Goal: Find contact information: Find contact information

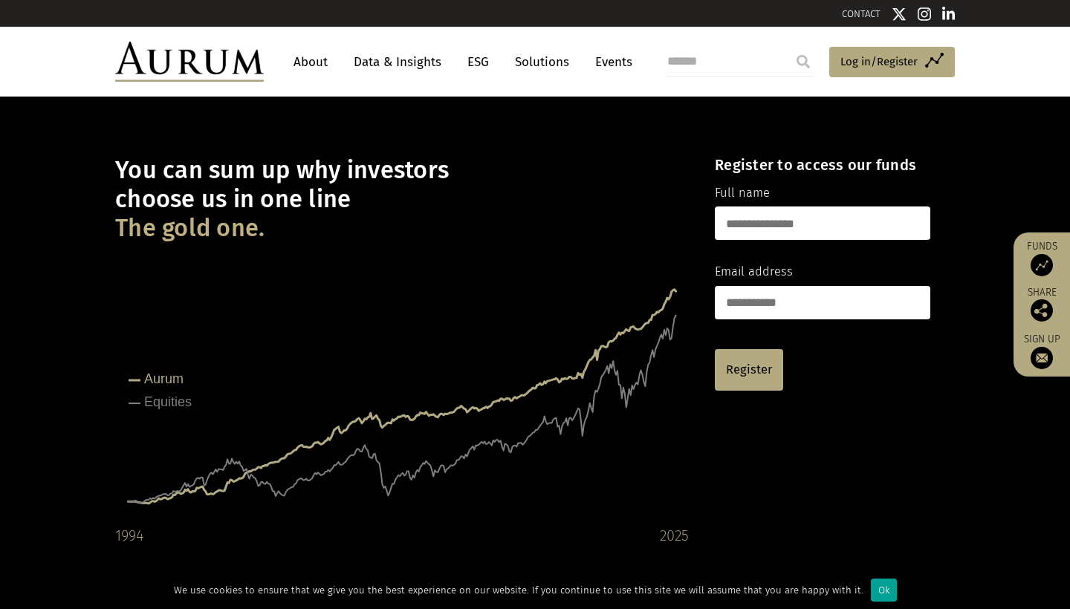
click at [879, 587] on div "Ok" at bounding box center [884, 590] width 26 height 23
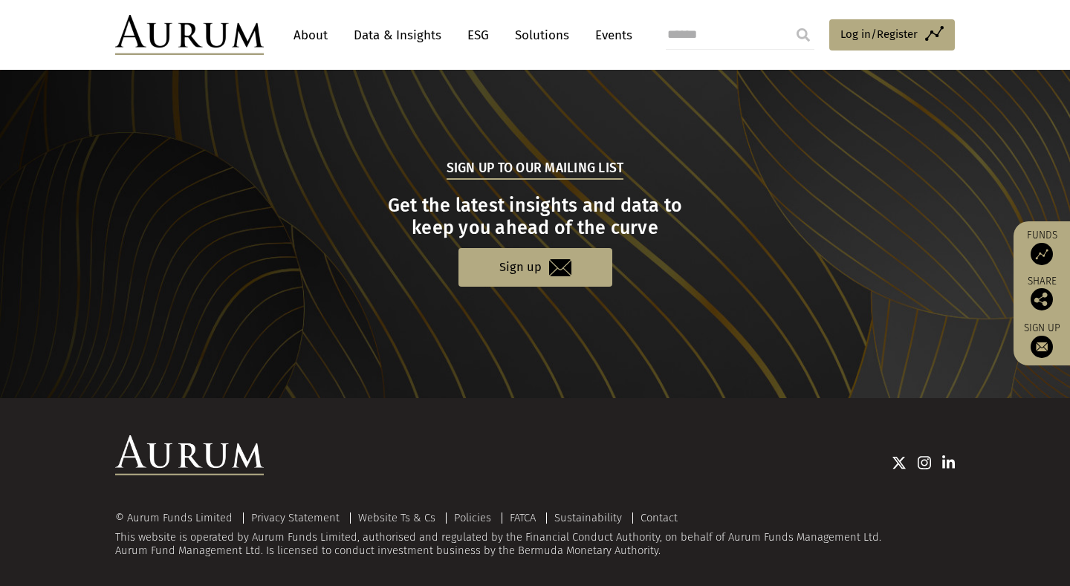
scroll to position [1484, 0]
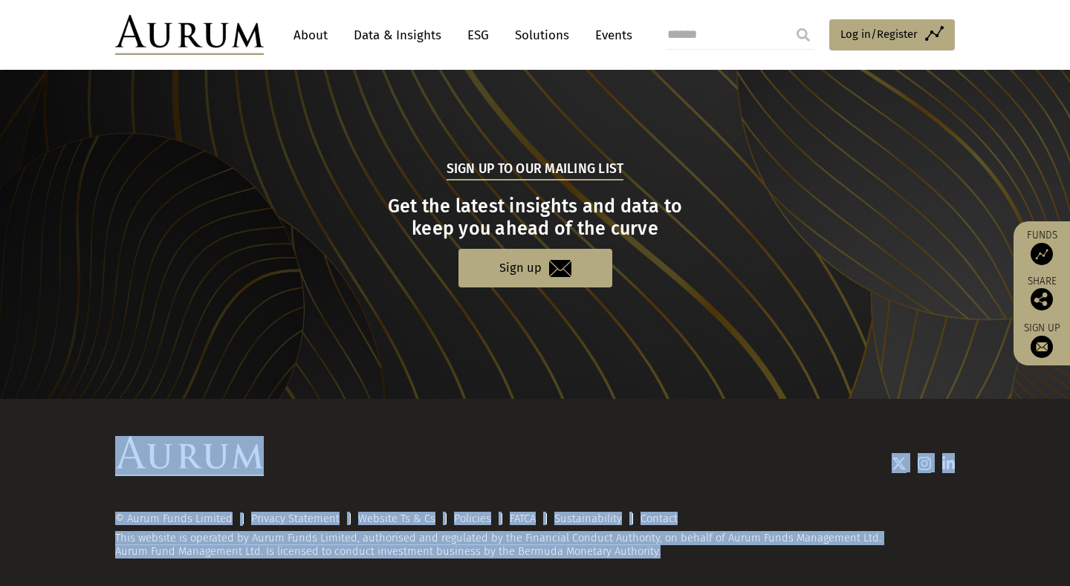
drag, startPoint x: 447, startPoint y: 561, endPoint x: 424, endPoint y: 389, distance: 173.8
click at [424, 389] on section "Sign up to our mailing list Get the latest insights and data to keep you ahead …" at bounding box center [535, 223] width 1070 height 351
drag, startPoint x: 425, startPoint y: 403, endPoint x: 441, endPoint y: 557, distance: 154.7
click at [441, 557] on div "© Aurum Funds Limited Privacy Statement Website Ts & Cs Policies FATCA Sustaina…" at bounding box center [535, 497] width 1070 height 197
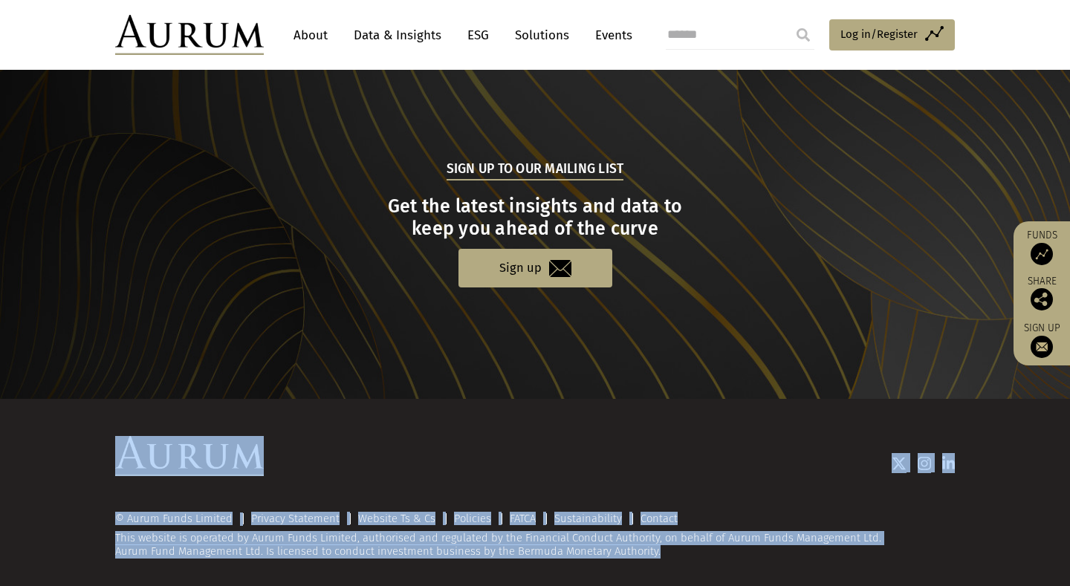
click at [441, 557] on div "© Aurum Funds Limited Privacy Statement Website Ts & Cs Policies FATCA Sustaina…" at bounding box center [535, 497] width 1070 height 197
drag, startPoint x: 441, startPoint y: 557, endPoint x: 457, endPoint y: 441, distance: 116.2
click at [457, 441] on div "© Aurum Funds Limited Privacy Statement Website Ts & Cs Policies FATCA Sustaina…" at bounding box center [535, 497] width 1070 height 197
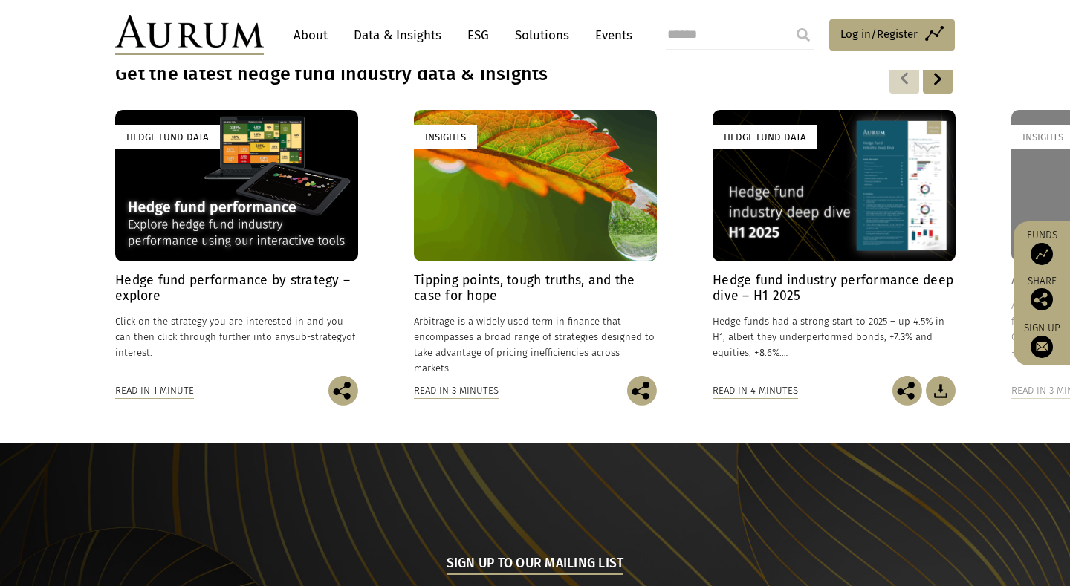
scroll to position [1060, 0]
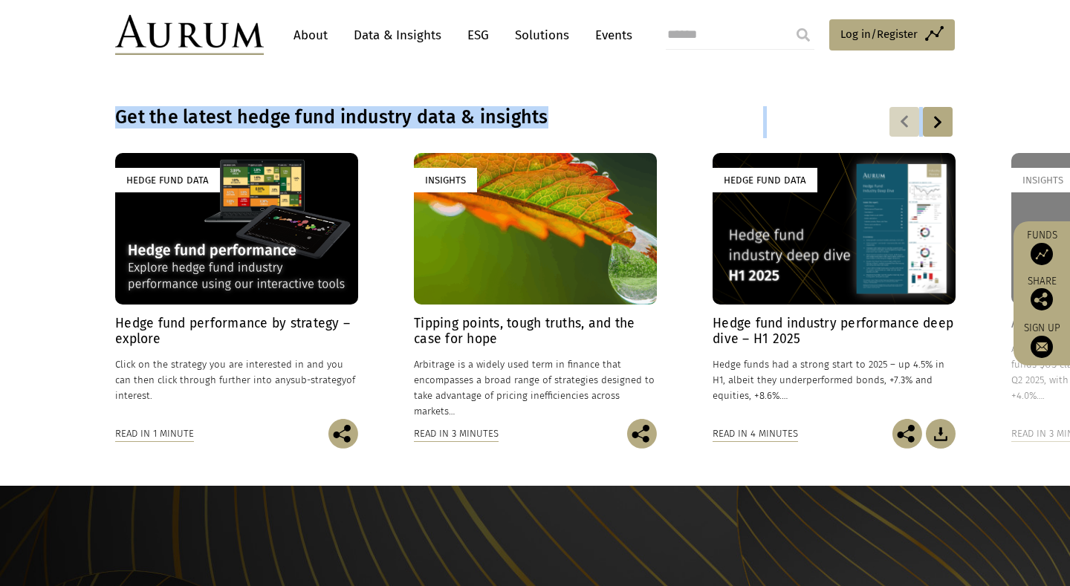
drag, startPoint x: 550, startPoint y: 455, endPoint x: 520, endPoint y: -23, distance: 478.7
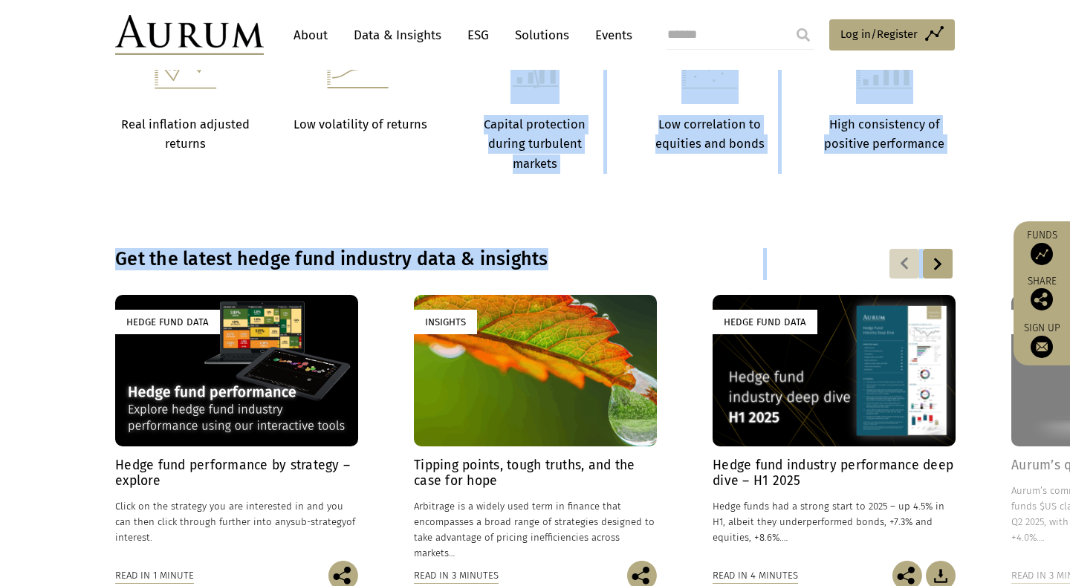
scroll to position [694, 0]
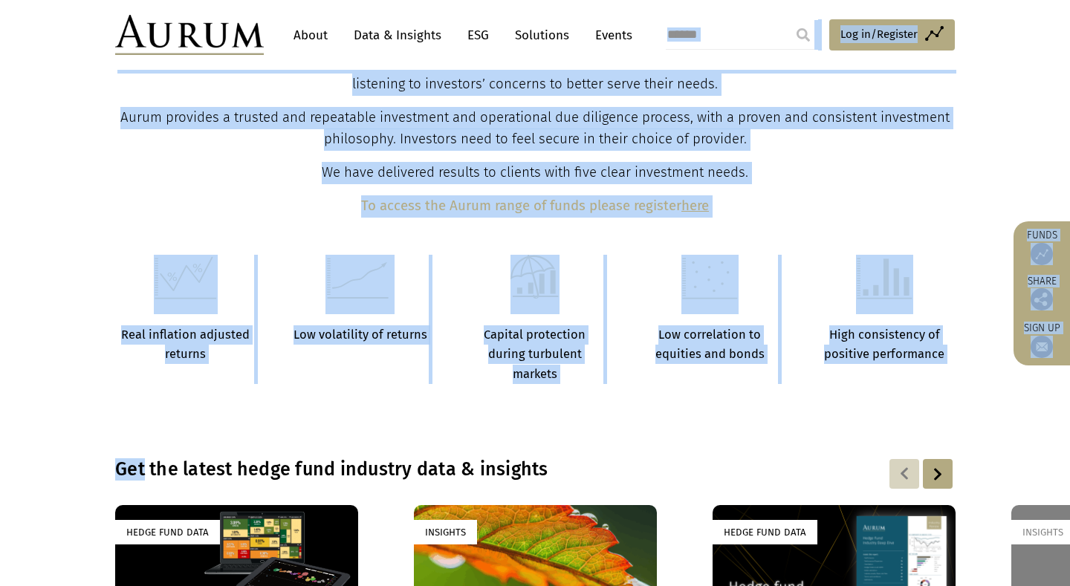
drag, startPoint x: 505, startPoint y: 418, endPoint x: 462, endPoint y: 49, distance: 371.7
click at [462, 49] on div "CONTACT About Data & Insights ESG Solutions Events Access Funds Log in/Register…" at bounding box center [535, 346] width 1070 height 2080
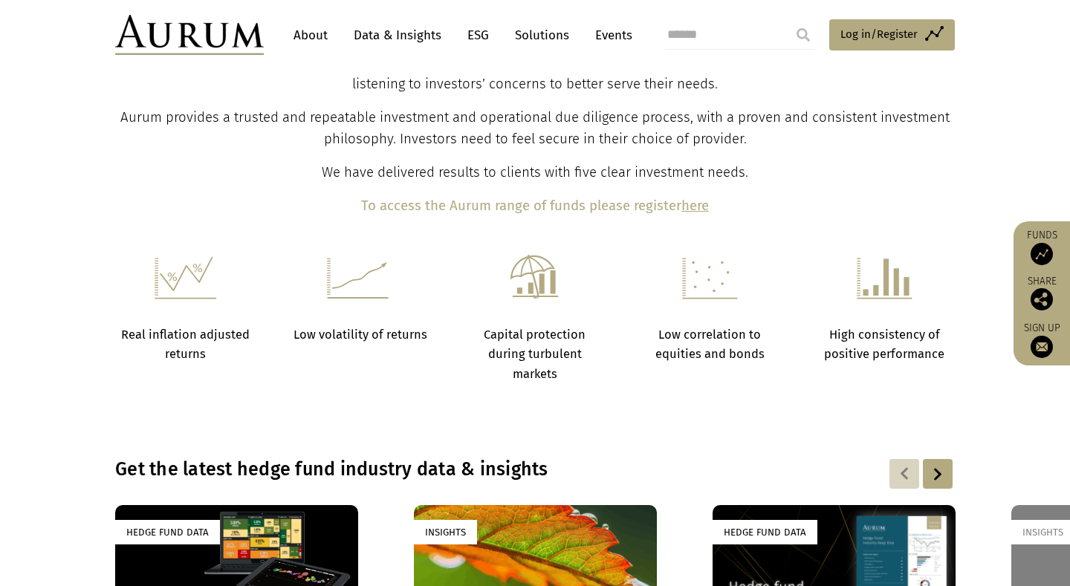
click at [556, 409] on section "Real inflation adjusted returns Low volatility of returns Capital protection du…" at bounding box center [535, 338] width 1070 height 166
click at [568, 408] on section "Real inflation adjusted returns Low volatility of returns Capital protection du…" at bounding box center [535, 338] width 1070 height 166
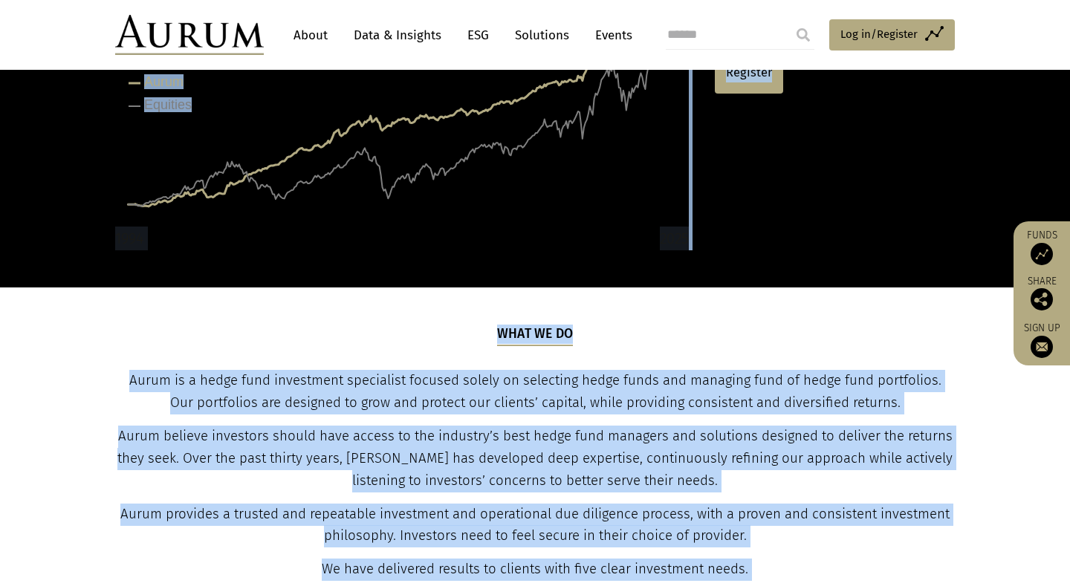
scroll to position [0, 0]
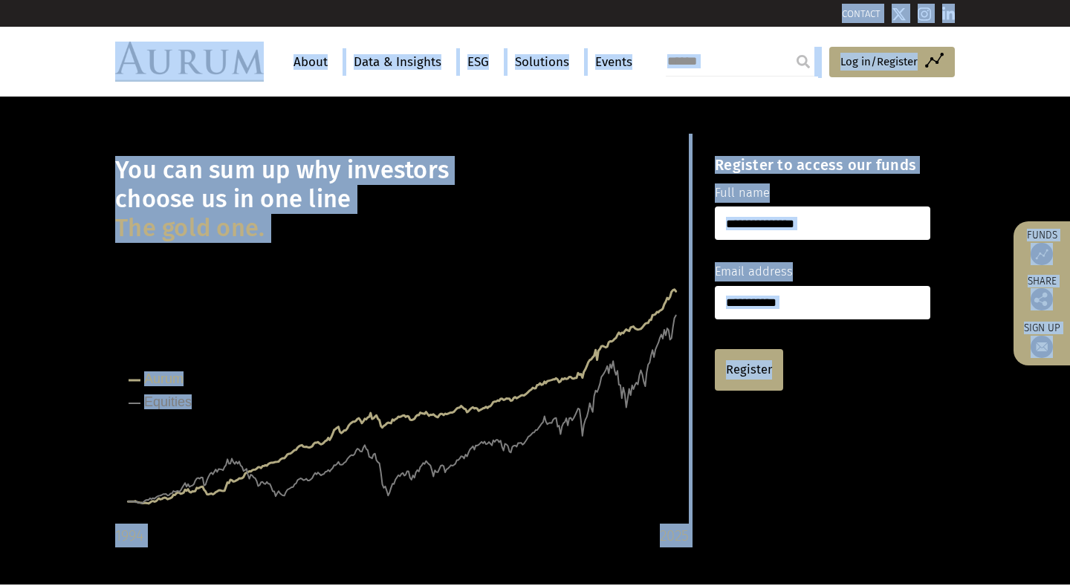
drag, startPoint x: 571, startPoint y: 432, endPoint x: 271, endPoint y: -82, distance: 595.5
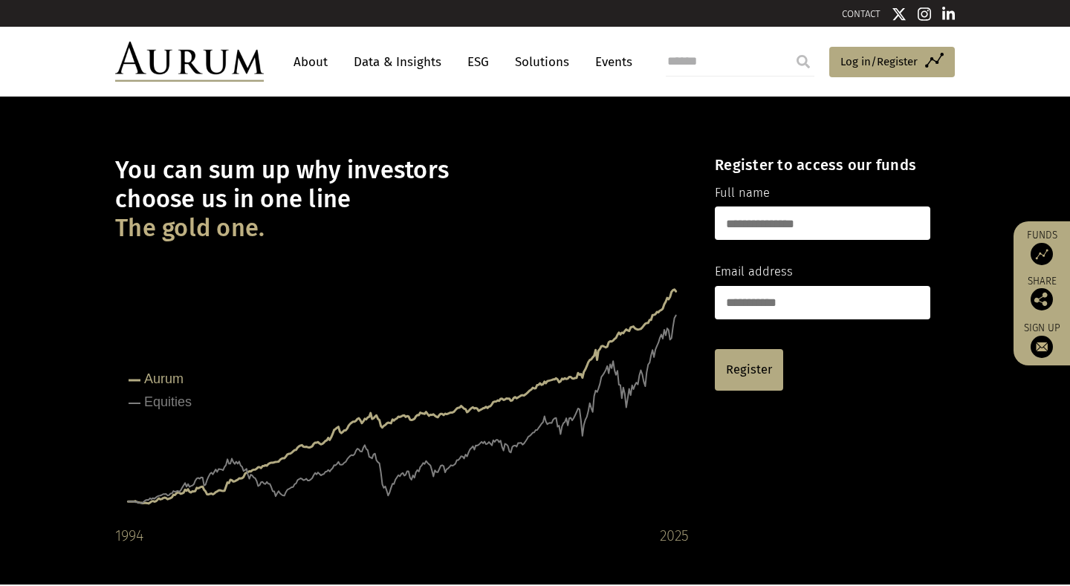
click at [123, 110] on div "You can sum up why investors choose us in one line The gold one. Created with H…" at bounding box center [535, 341] width 1070 height 488
